Goal: Information Seeking & Learning: Learn about a topic

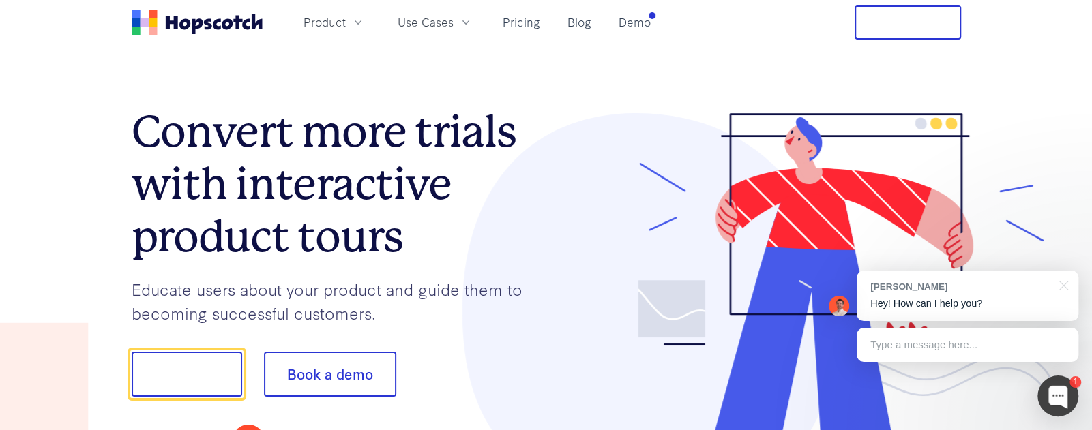
click at [400, 51] on section "Convert more trials with interactive product tours Educate users about your pro…" at bounding box center [546, 312] width 829 height 534
click at [625, 68] on section "Convert more trials with interactive product tours Educate users about your pro…" at bounding box center [546, 312] width 829 height 534
click at [329, 16] on span "Product" at bounding box center [324, 22] width 42 height 17
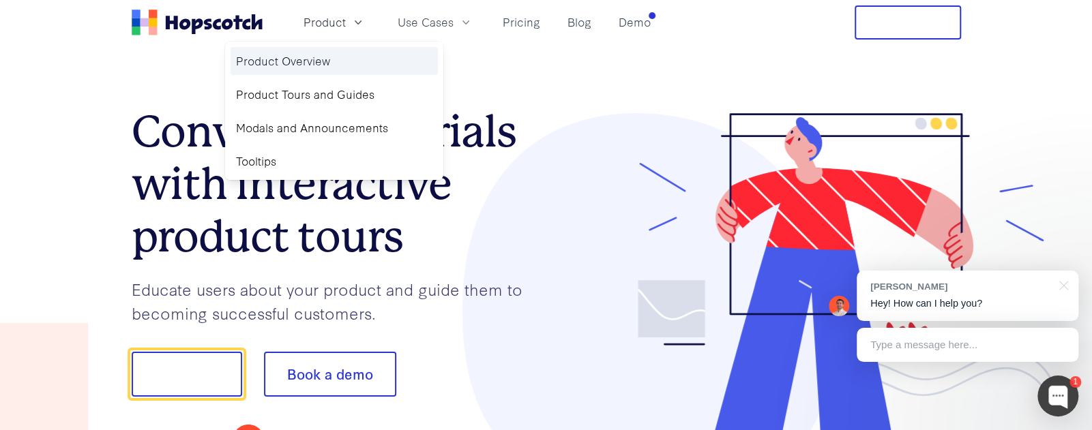
click at [312, 55] on link "Product Overview" at bounding box center [334, 61] width 207 height 28
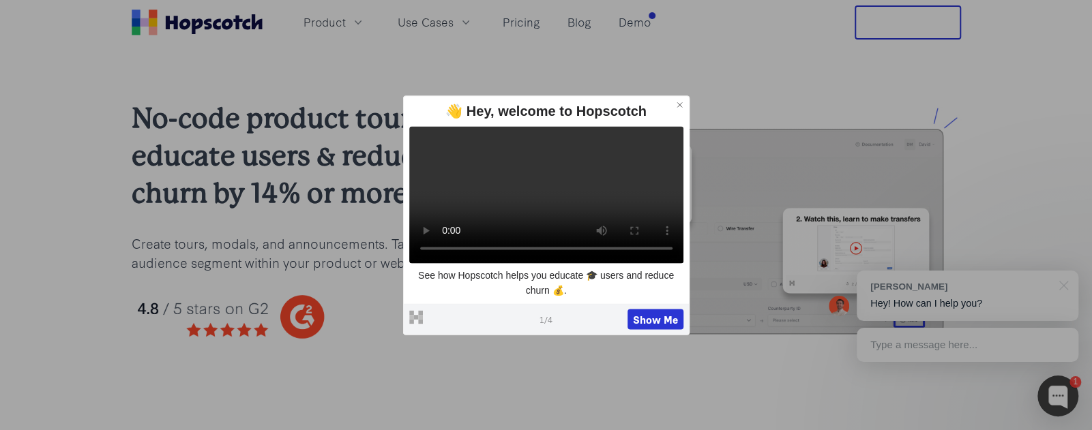
click at [682, 100] on icon at bounding box center [680, 105] width 10 height 10
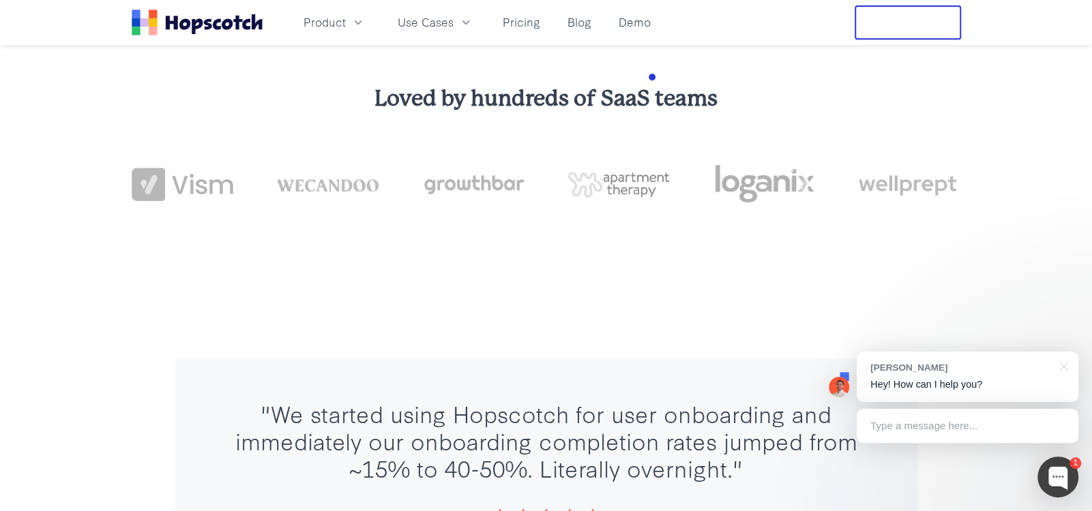
scroll to position [477, 0]
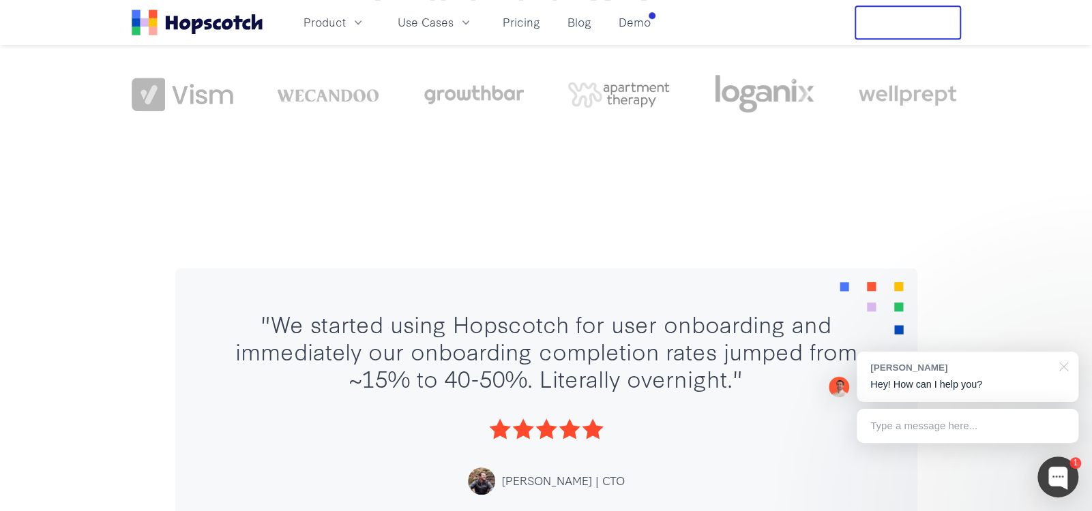
click at [1063, 365] on div at bounding box center [1061, 366] width 34 height 28
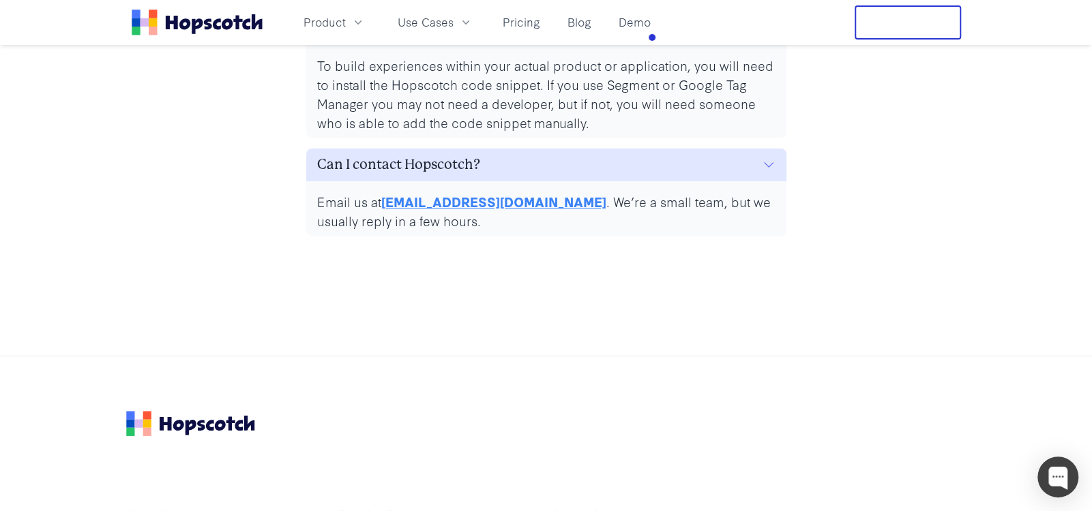
scroll to position [6547, 0]
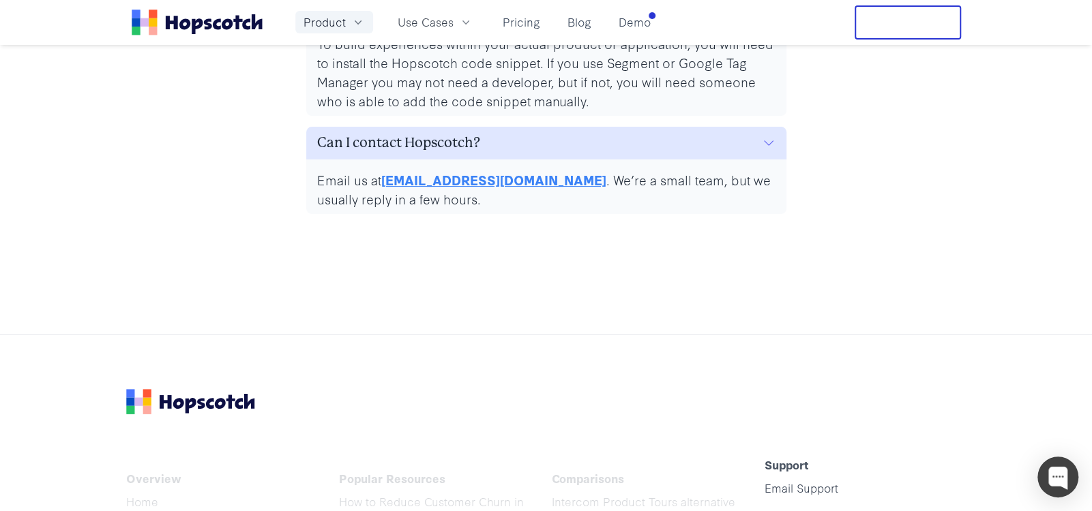
click at [366, 25] on button "Product" at bounding box center [334, 22] width 78 height 23
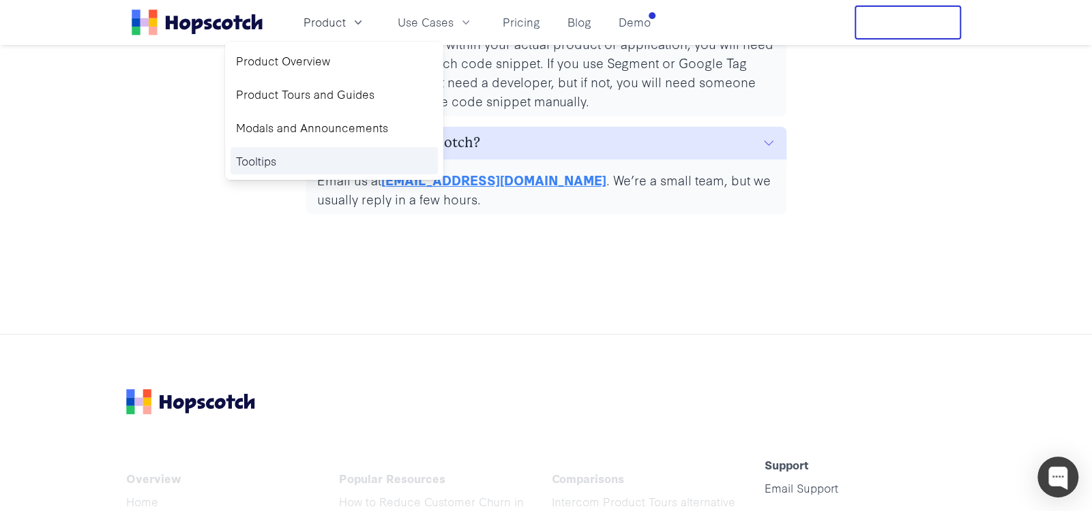
click at [331, 149] on link "Tooltips" at bounding box center [334, 161] width 207 height 28
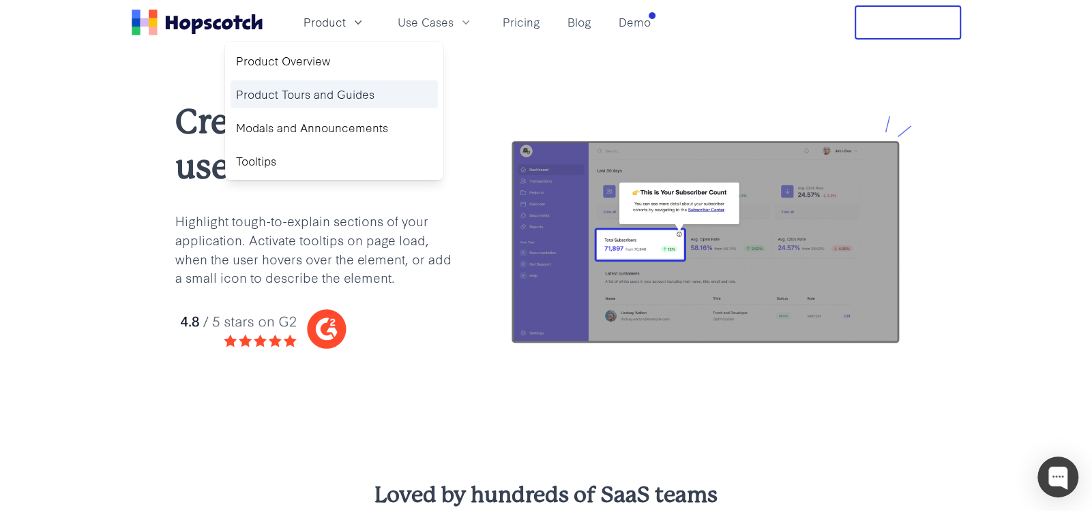
click at [353, 100] on link "Product Tours and Guides" at bounding box center [334, 94] width 207 height 28
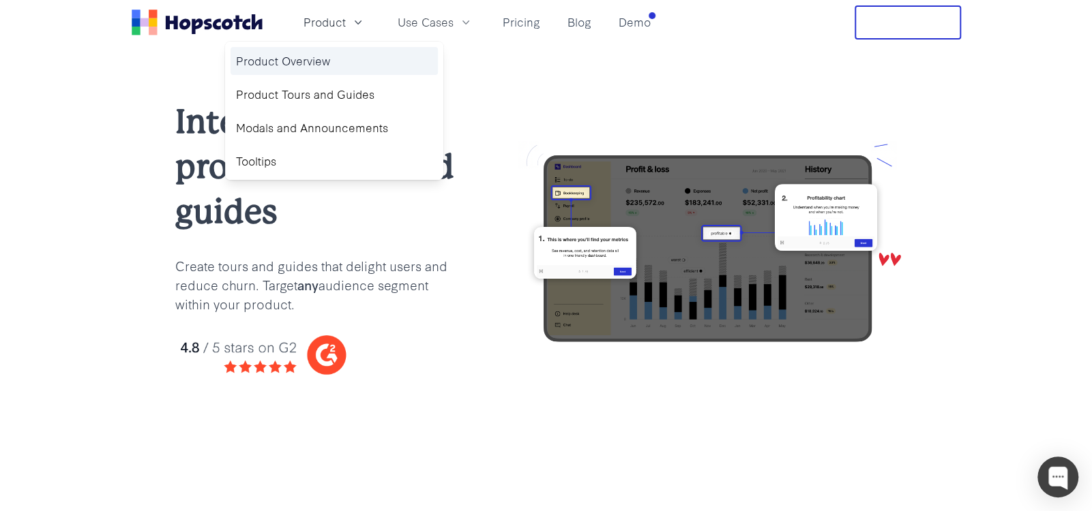
click at [312, 66] on link "Product Overview" at bounding box center [334, 61] width 207 height 28
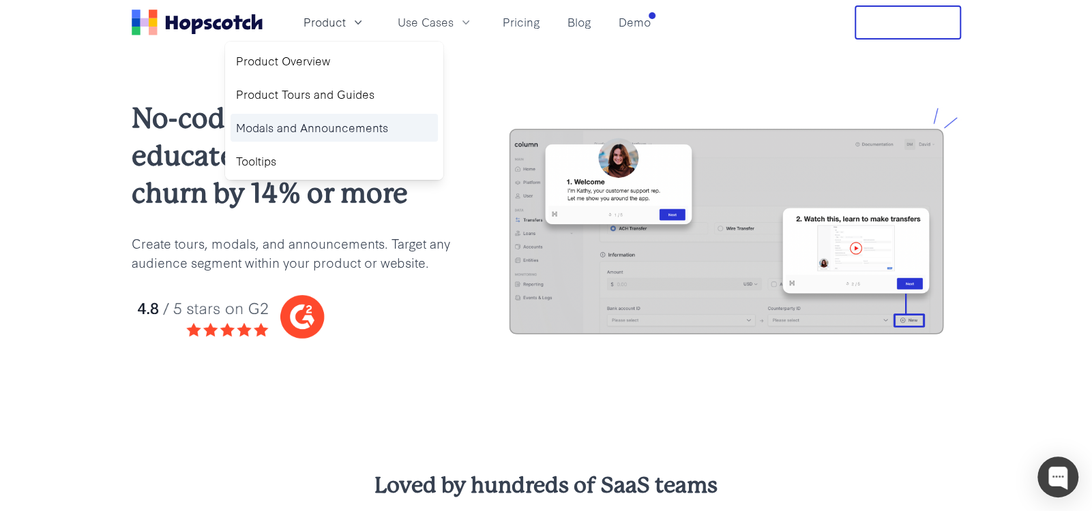
click at [312, 133] on link "Modals and Announcements" at bounding box center [334, 128] width 207 height 28
